Goal: Task Accomplishment & Management: Manage account settings

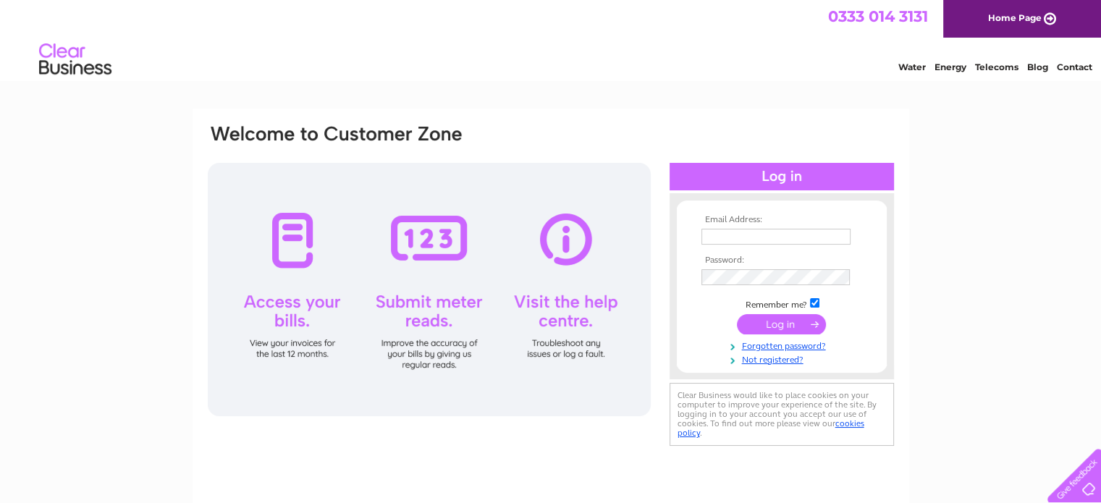
type input "annetowe@btinternet.com"
click at [766, 322] on input "submit" at bounding box center [781, 324] width 89 height 20
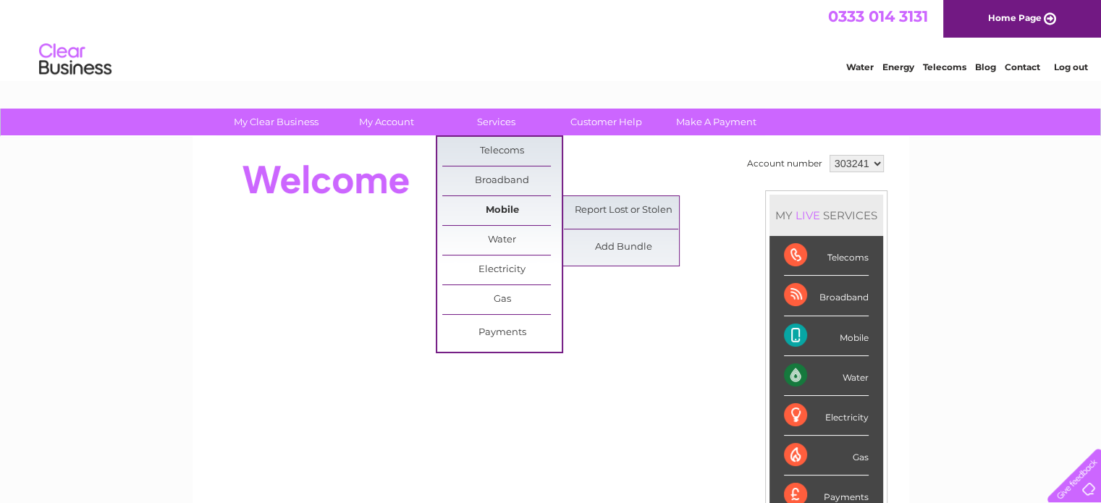
click at [514, 214] on link "Mobile" at bounding box center [501, 210] width 119 height 29
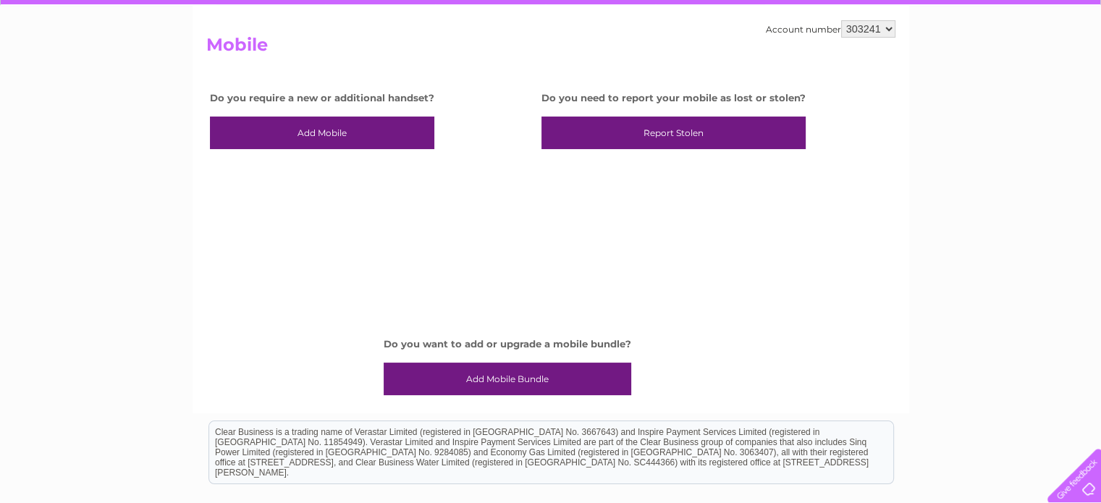
scroll to position [145, 0]
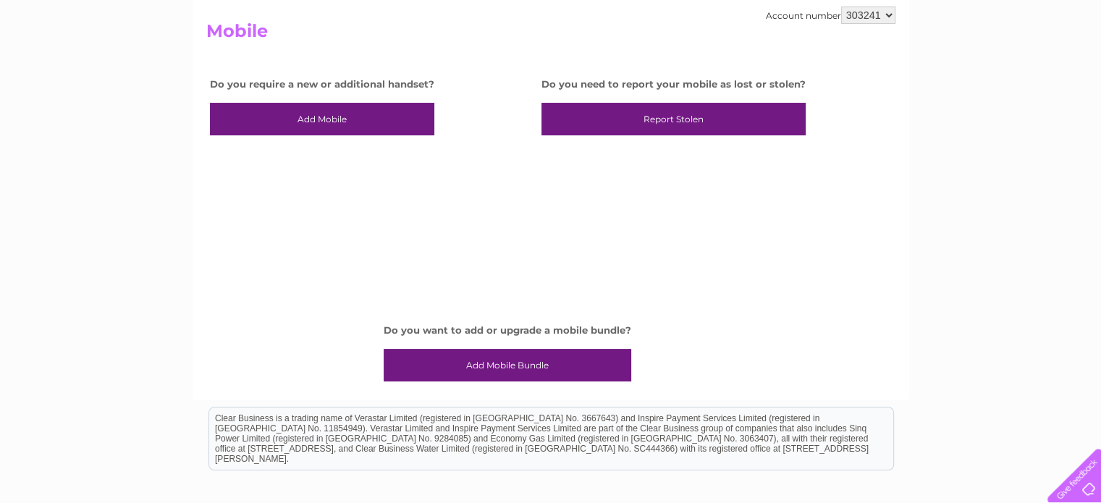
click at [486, 367] on link "Add Mobile Bundle" at bounding box center [506, 365] width 247 height 33
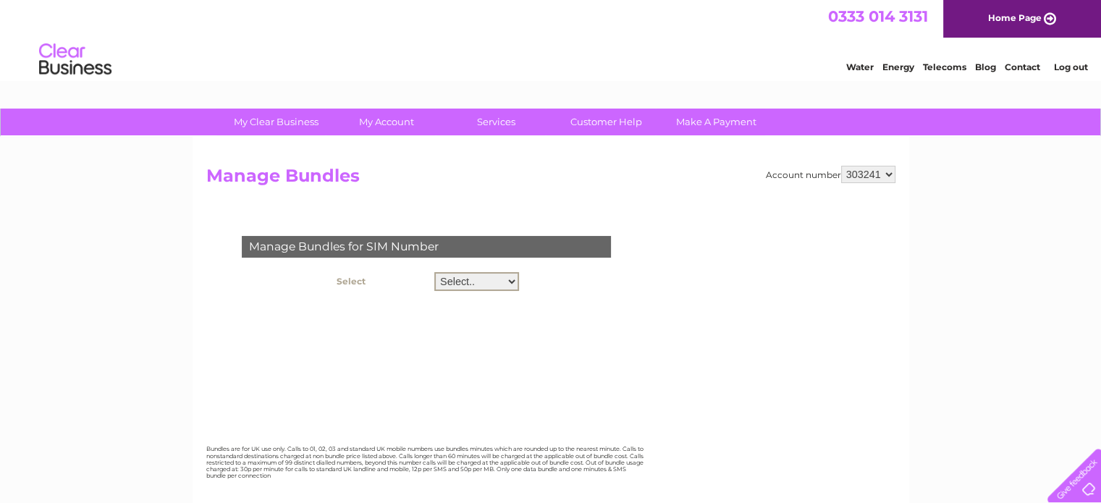
click at [487, 282] on select "Select.. 07410700745 07529248357" at bounding box center [476, 281] width 85 height 19
select select "123088"
click at [434, 272] on select "Select.. 07410700745 07529248357" at bounding box center [476, 281] width 85 height 19
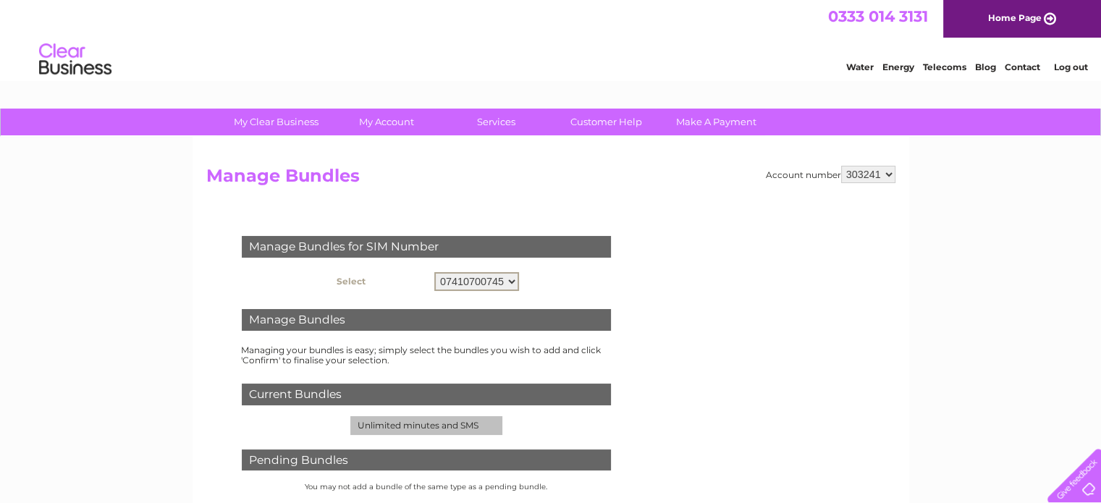
click at [493, 286] on select "Select.. 07410700745 07529248357" at bounding box center [476, 281] width 85 height 19
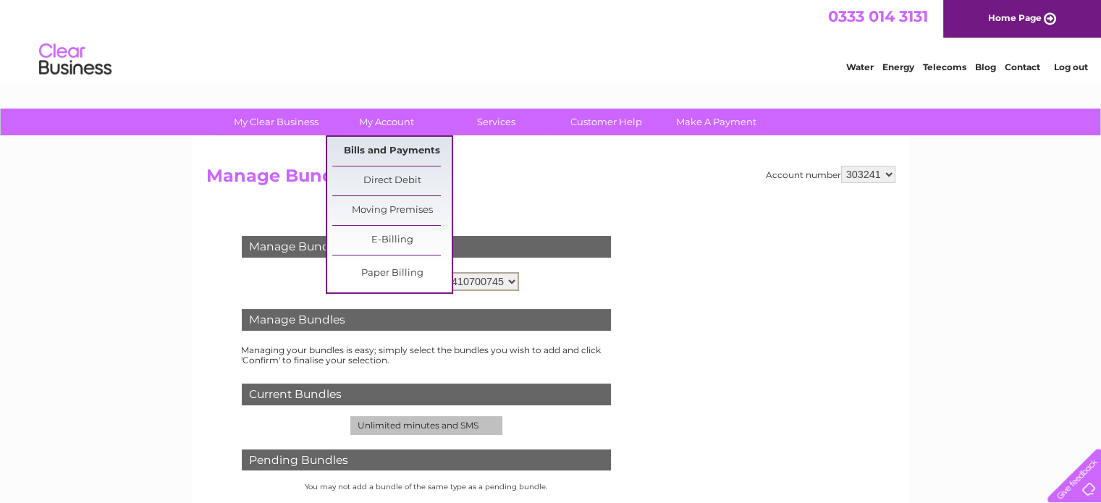
click at [388, 153] on link "Bills and Payments" at bounding box center [391, 151] width 119 height 29
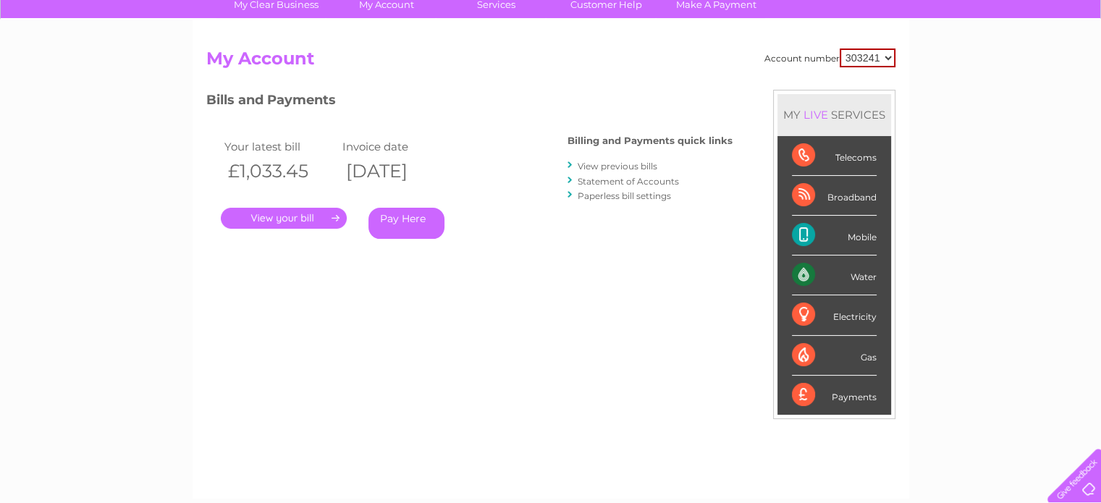
scroll to position [145, 0]
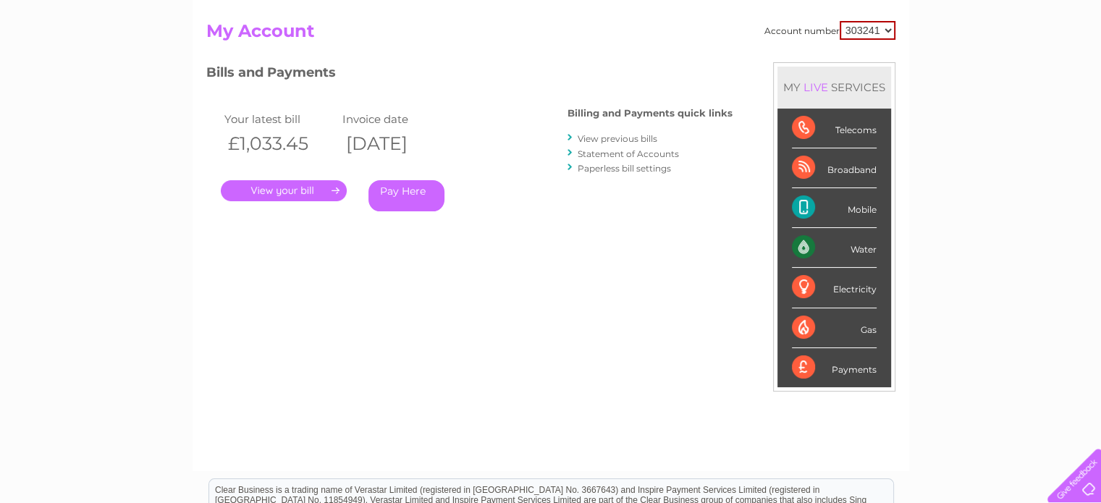
click at [297, 190] on link "." at bounding box center [284, 190] width 126 height 21
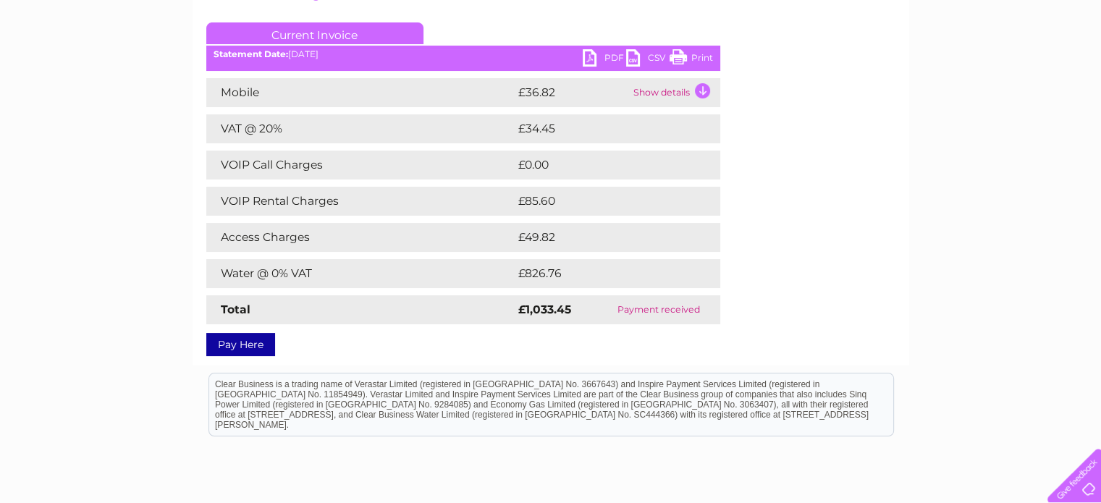
scroll to position [159, 0]
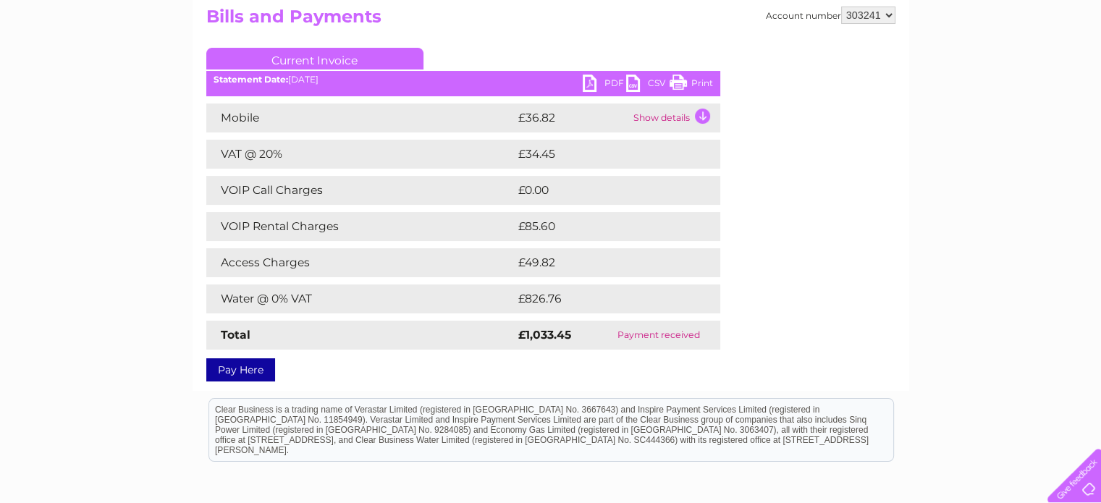
click at [666, 115] on td "Show details" at bounding box center [675, 117] width 90 height 29
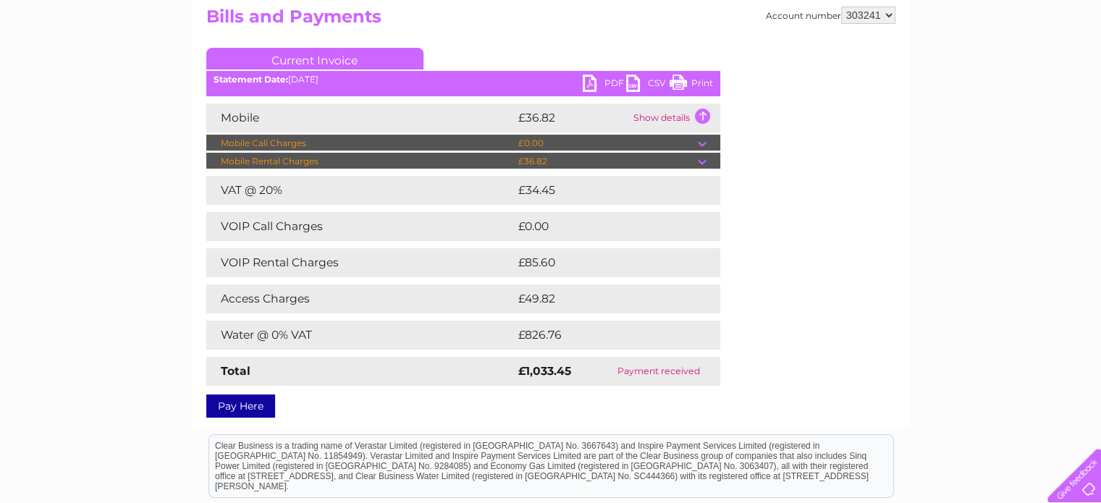
click at [660, 119] on td "Show details" at bounding box center [675, 117] width 90 height 29
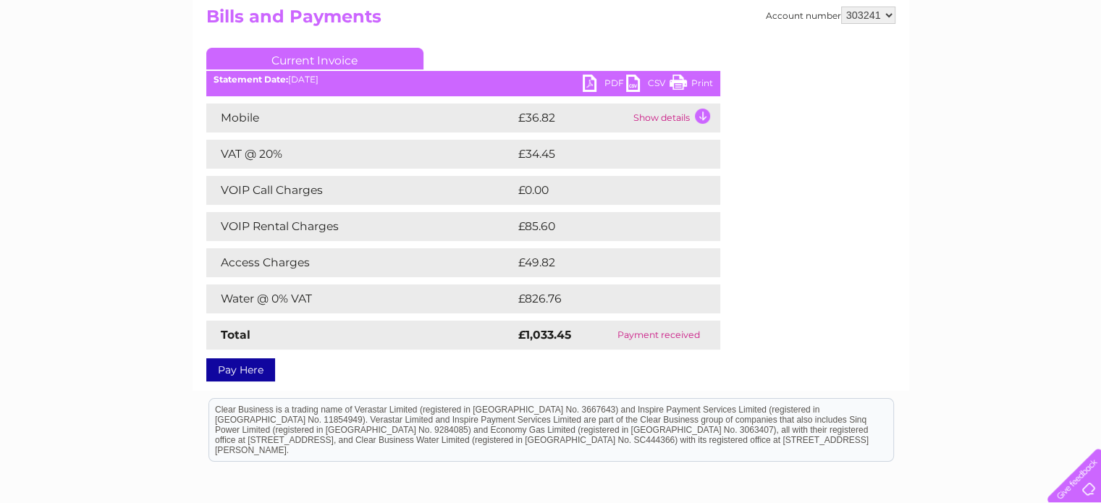
click at [673, 157] on td "£34.45" at bounding box center [602, 154] width 177 height 29
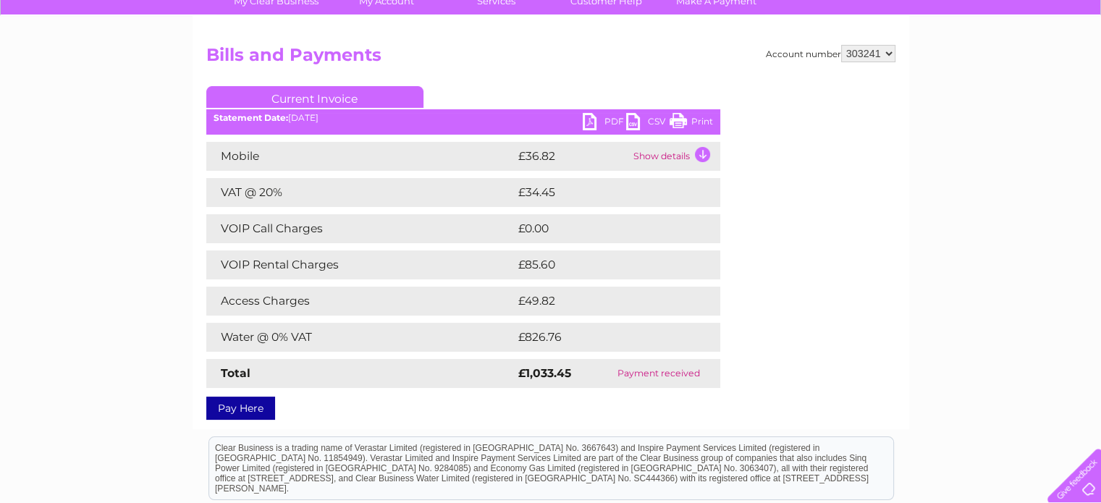
scroll to position [87, 0]
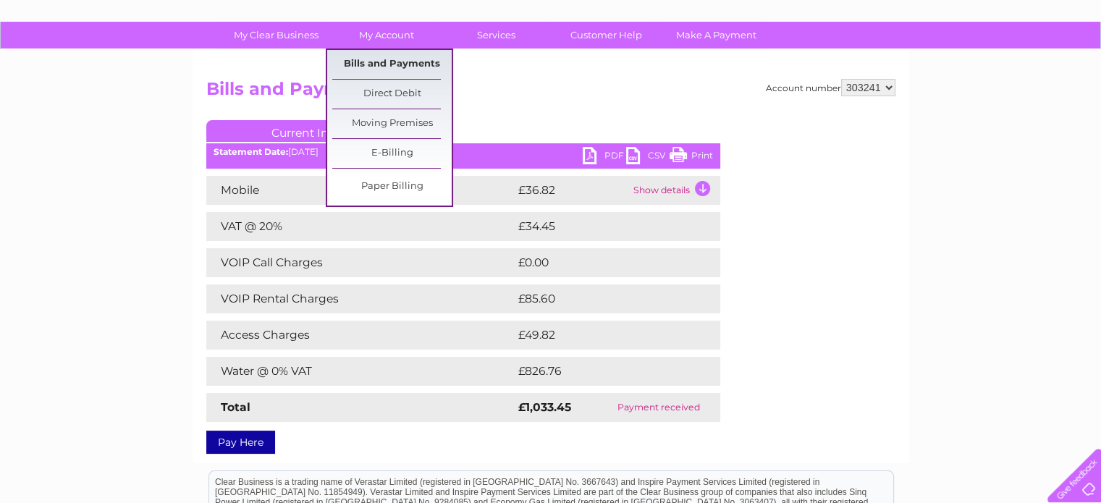
click at [377, 57] on link "Bills and Payments" at bounding box center [391, 64] width 119 height 29
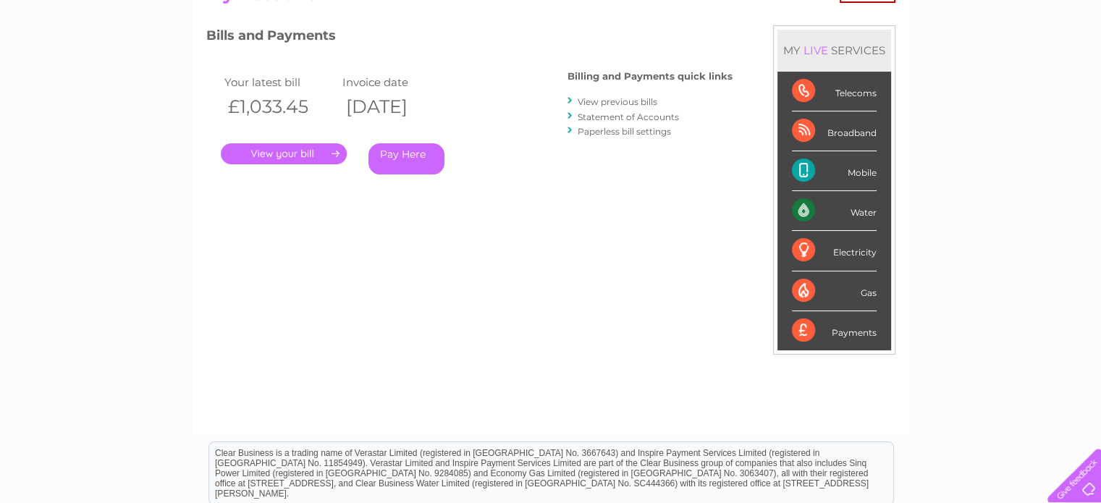
scroll to position [217, 0]
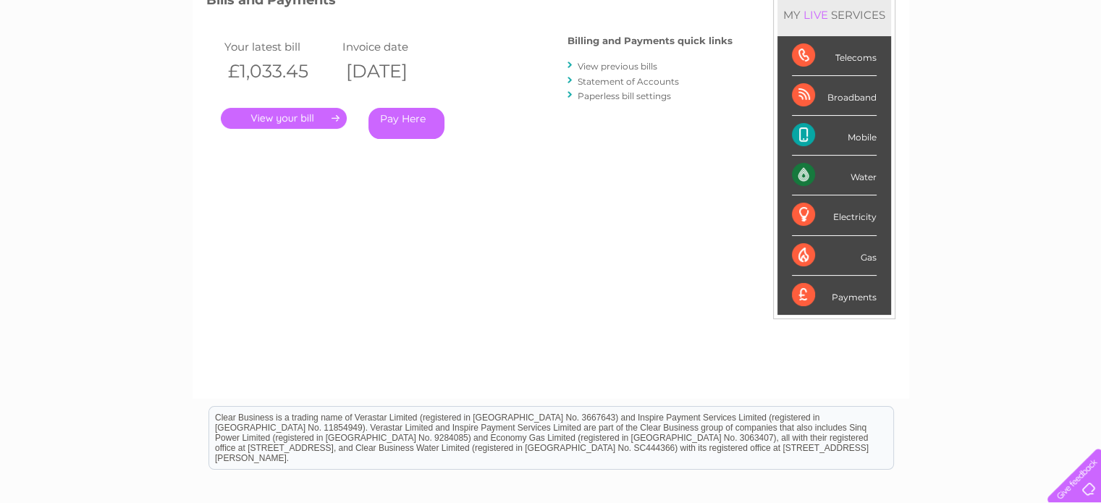
click at [603, 64] on link "View previous bills" at bounding box center [617, 66] width 80 height 11
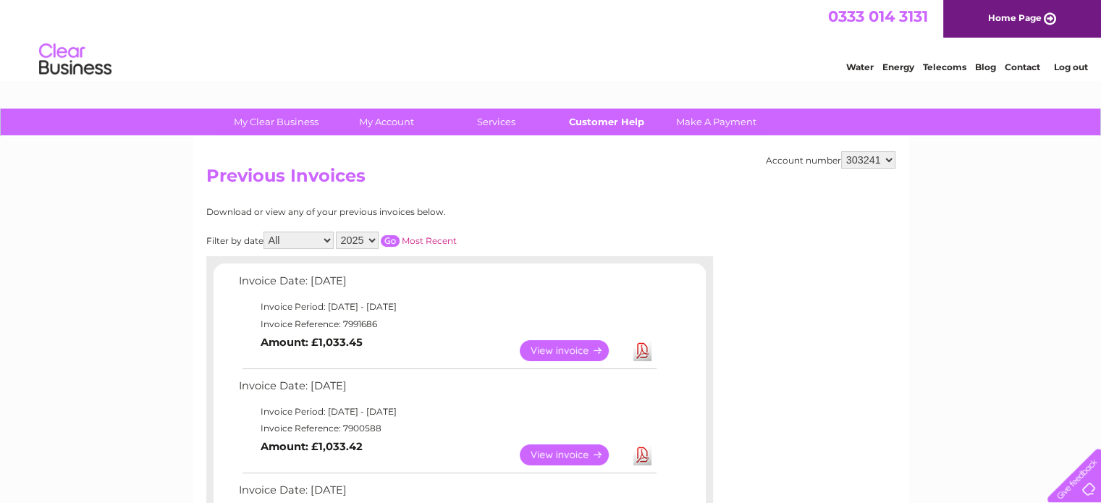
click at [588, 120] on link "Customer Help" at bounding box center [605, 122] width 119 height 27
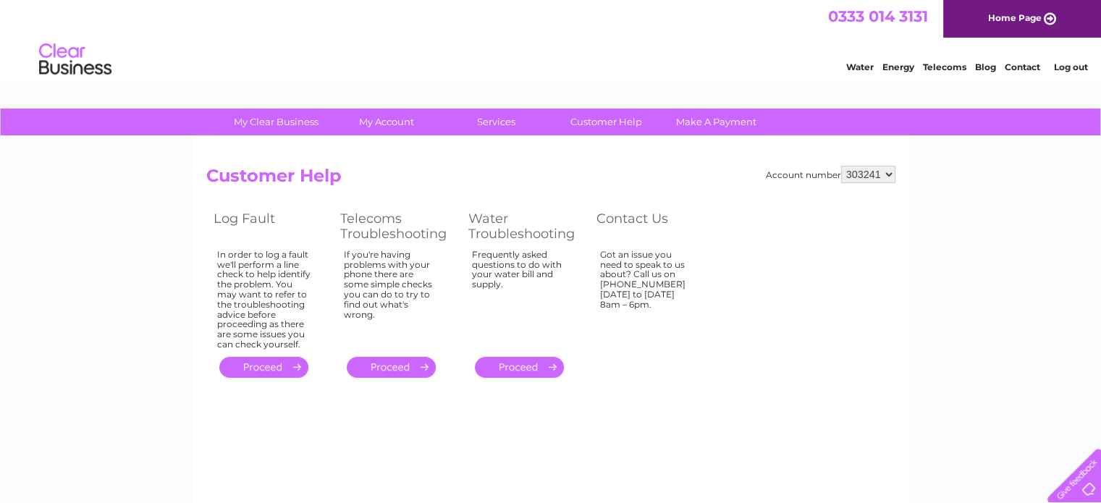
click at [368, 365] on link "." at bounding box center [391, 367] width 89 height 21
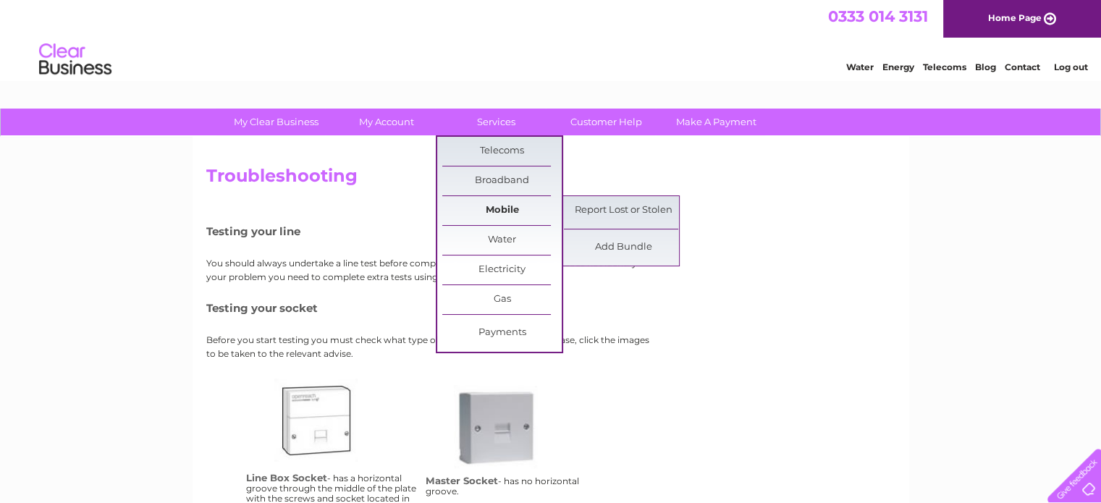
click at [497, 213] on link "Mobile" at bounding box center [501, 210] width 119 height 29
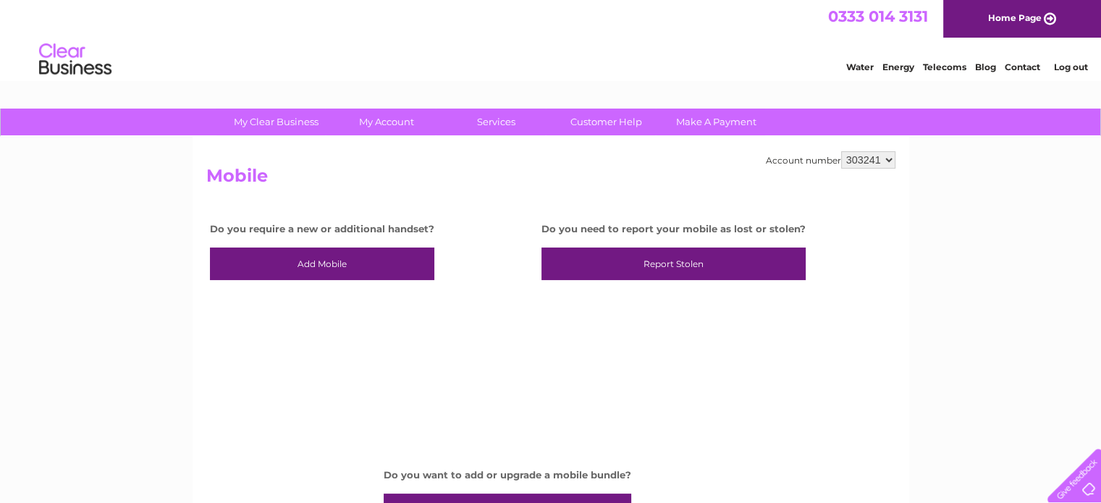
click at [855, 156] on select "303241" at bounding box center [868, 159] width 54 height 17
click at [603, 124] on link "Customer Help" at bounding box center [605, 122] width 119 height 27
